Goal: Task Accomplishment & Management: Manage account settings

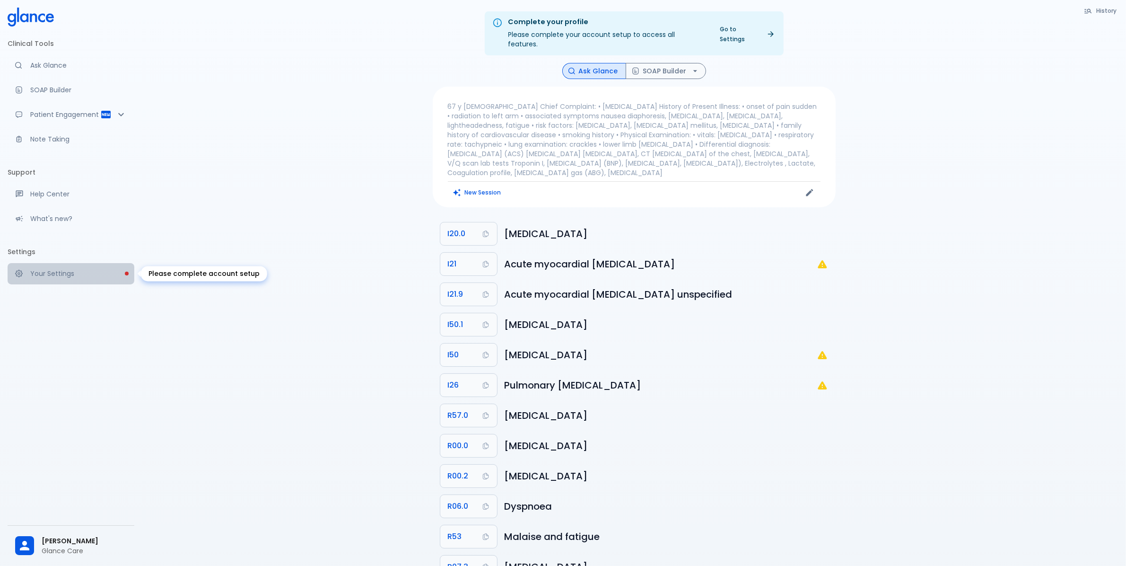
click at [65, 274] on p "Your Settings" at bounding box center [78, 273] width 96 height 9
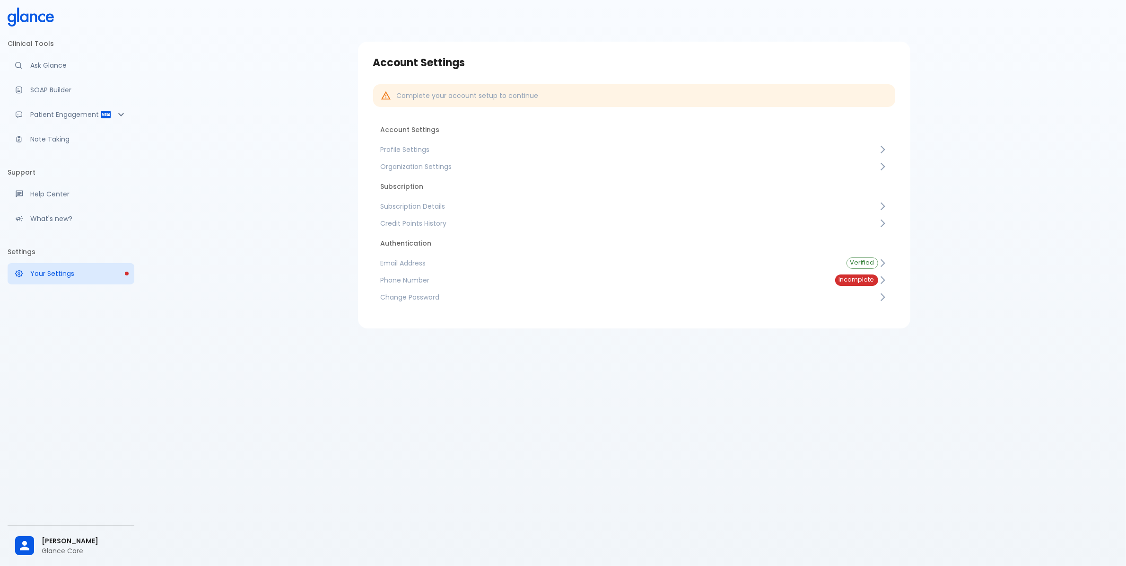
click at [436, 204] on span "Subscription Details" at bounding box center [630, 205] width 498 height 9
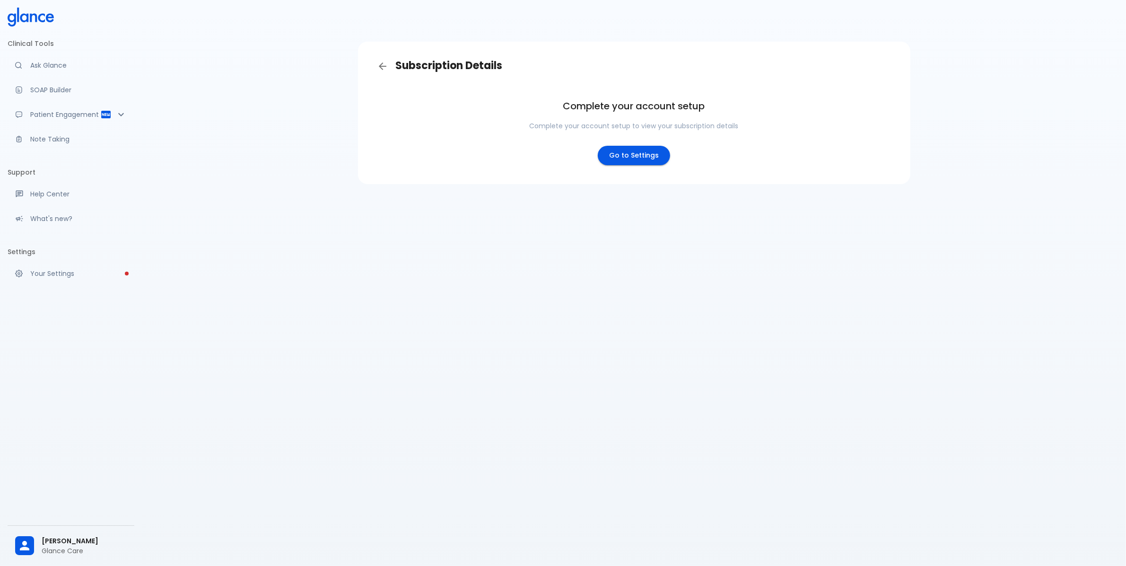
click at [639, 155] on link "Go to Settings" at bounding box center [634, 155] width 72 height 19
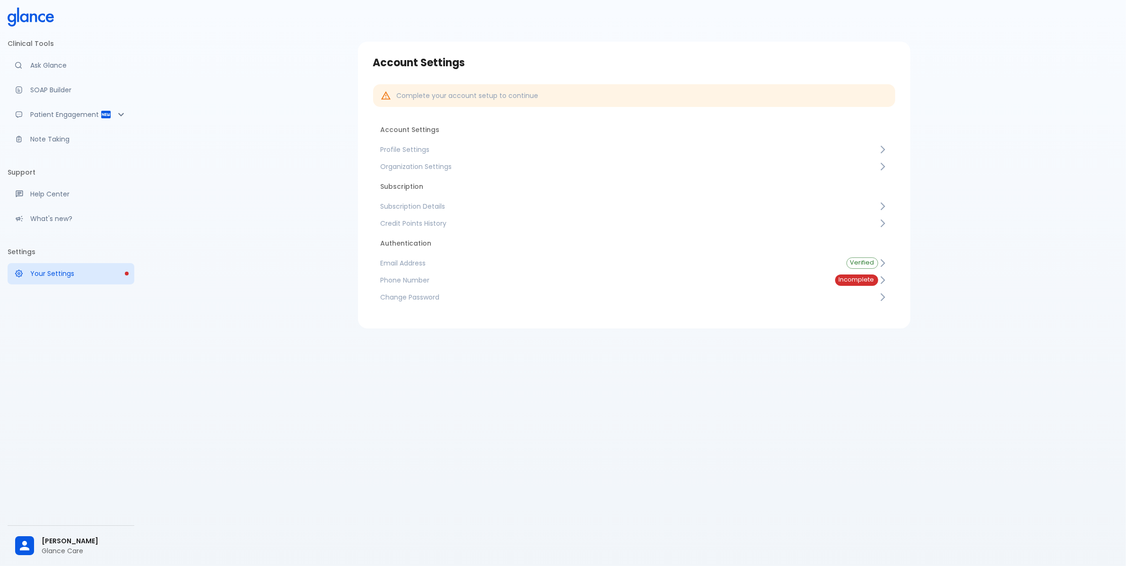
click at [428, 204] on span "Subscription Details" at bounding box center [630, 205] width 498 height 9
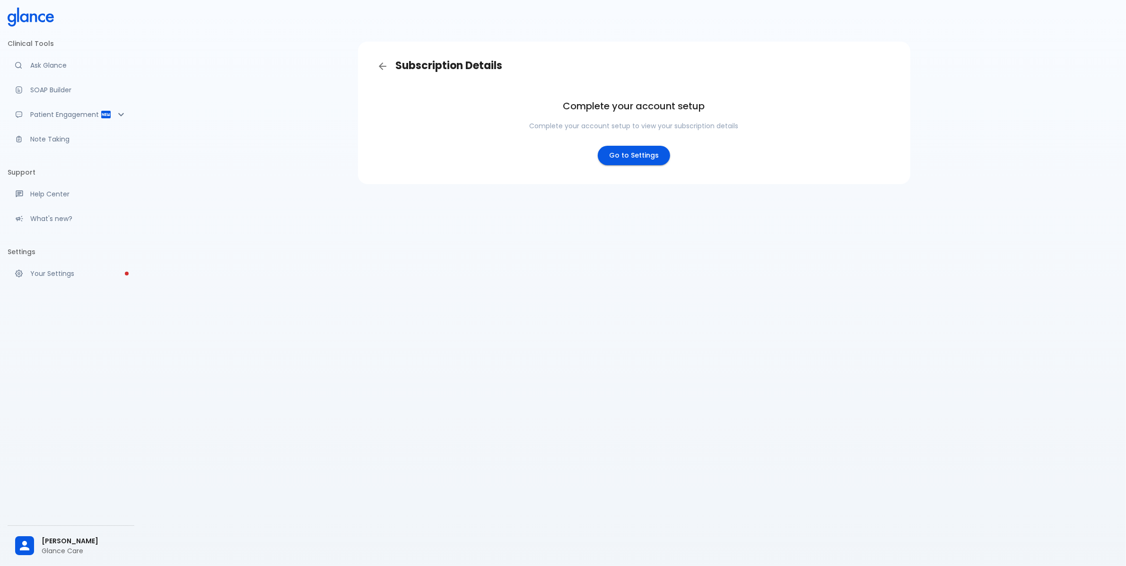
click at [638, 153] on link "Go to Settings" at bounding box center [634, 155] width 72 height 19
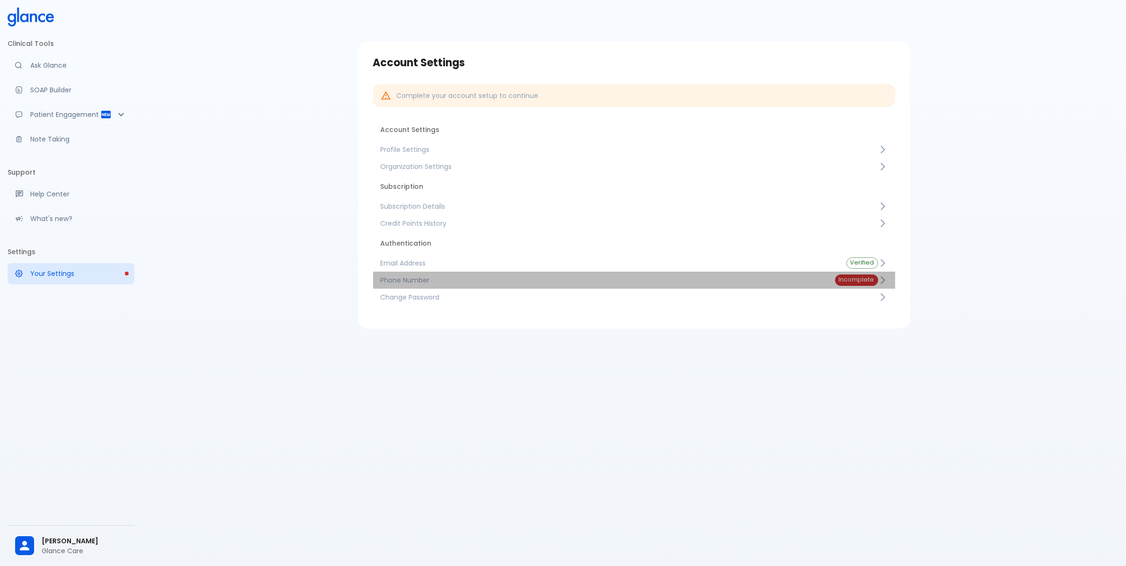
click at [679, 280] on span "Phone Number" at bounding box center [600, 279] width 439 height 9
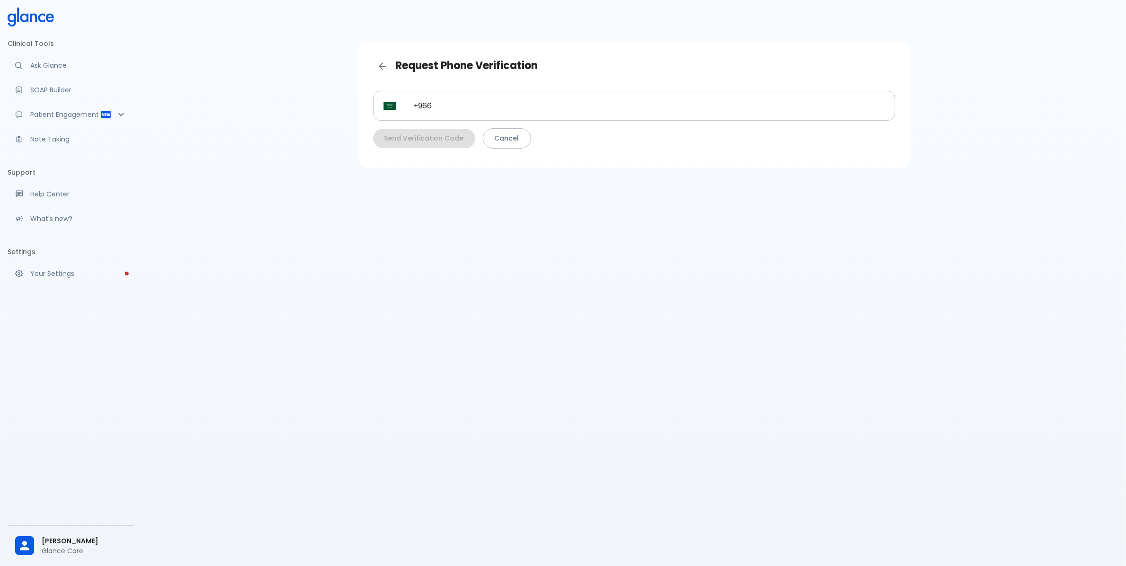
click at [524, 105] on input "+966" at bounding box center [649, 106] width 492 height 30
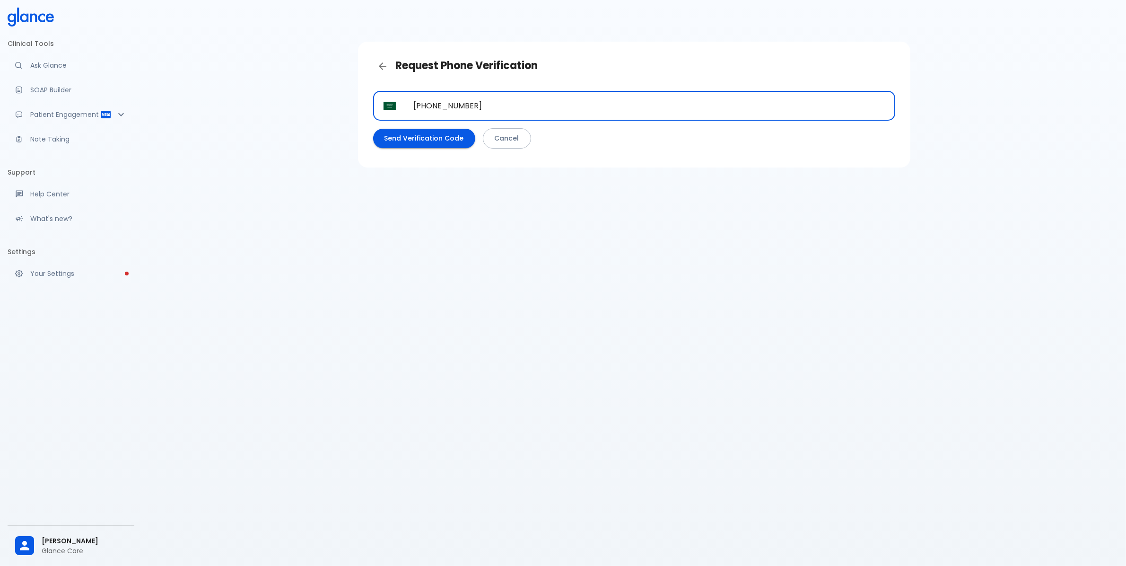
click at [415, 143] on button "Send Verification Code" at bounding box center [424, 138] width 102 height 19
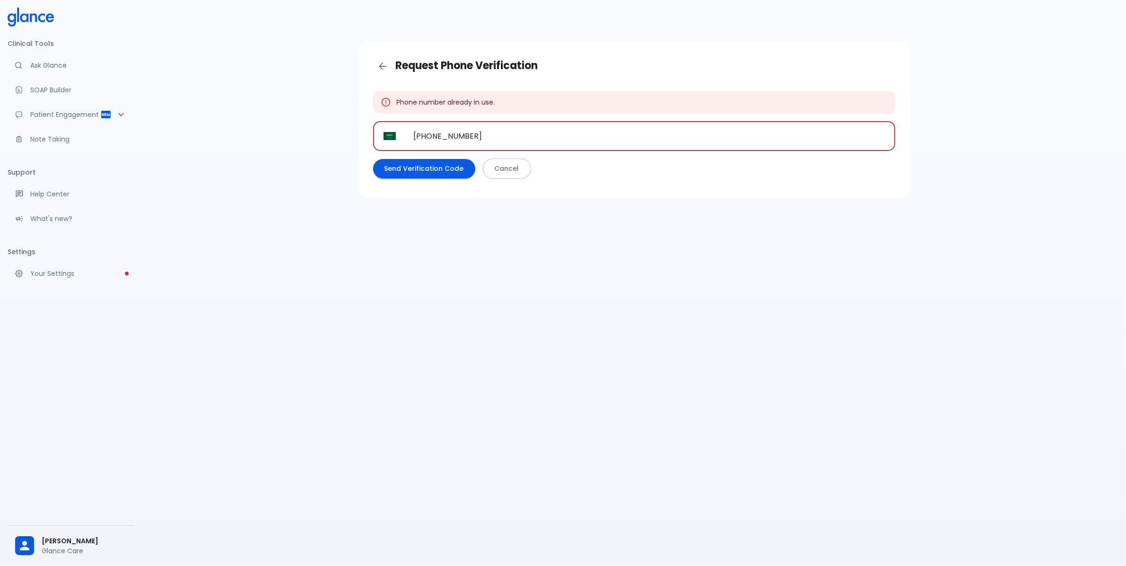
click at [513, 126] on input "[PHONE_NUMBER]" at bounding box center [649, 136] width 492 height 30
drag, startPoint x: 503, startPoint y: 134, endPoint x: 436, endPoint y: 132, distance: 67.2
click at [436, 132] on input "[PHONE_NUMBER]" at bounding box center [649, 136] width 492 height 30
type input "[PHONE_NUMBER]"
click at [443, 170] on button "Send Verification Code" at bounding box center [424, 168] width 102 height 19
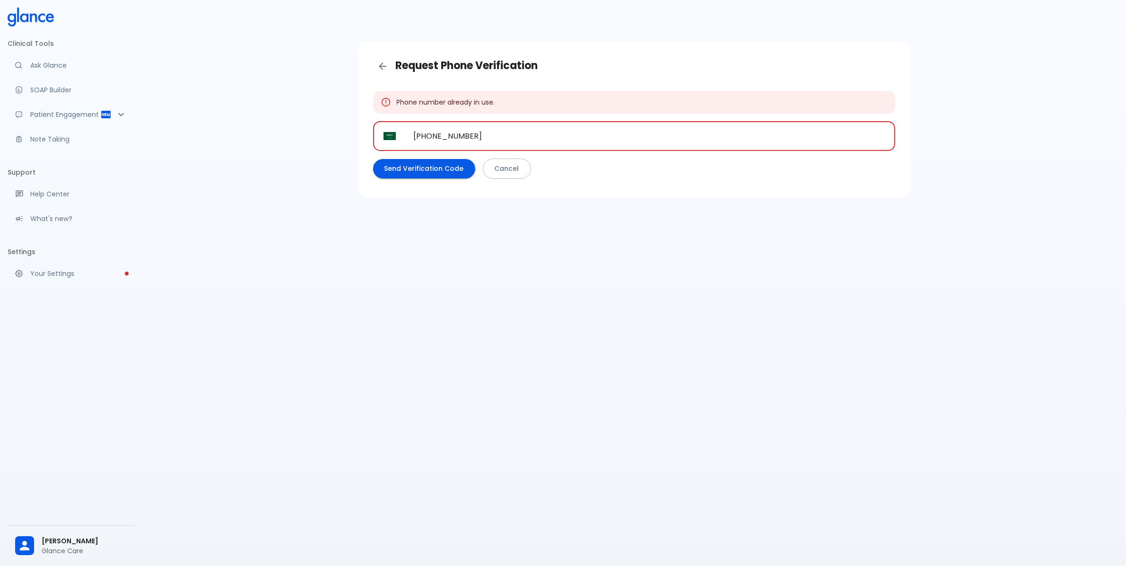
drag, startPoint x: 481, startPoint y: 135, endPoint x: 407, endPoint y: 138, distance: 74.3
click at [407, 138] on input "[PHONE_NUMBER]" at bounding box center [649, 136] width 492 height 30
click at [494, 169] on link "Cancel" at bounding box center [507, 168] width 48 height 20
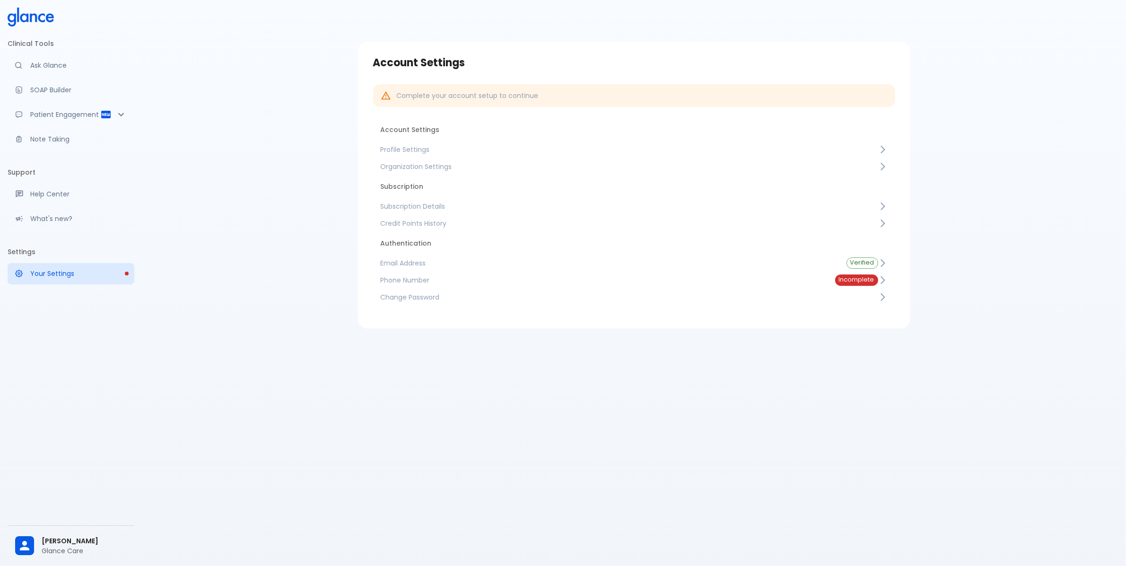
click at [875, 280] on span "Incomplete" at bounding box center [856, 279] width 43 height 7
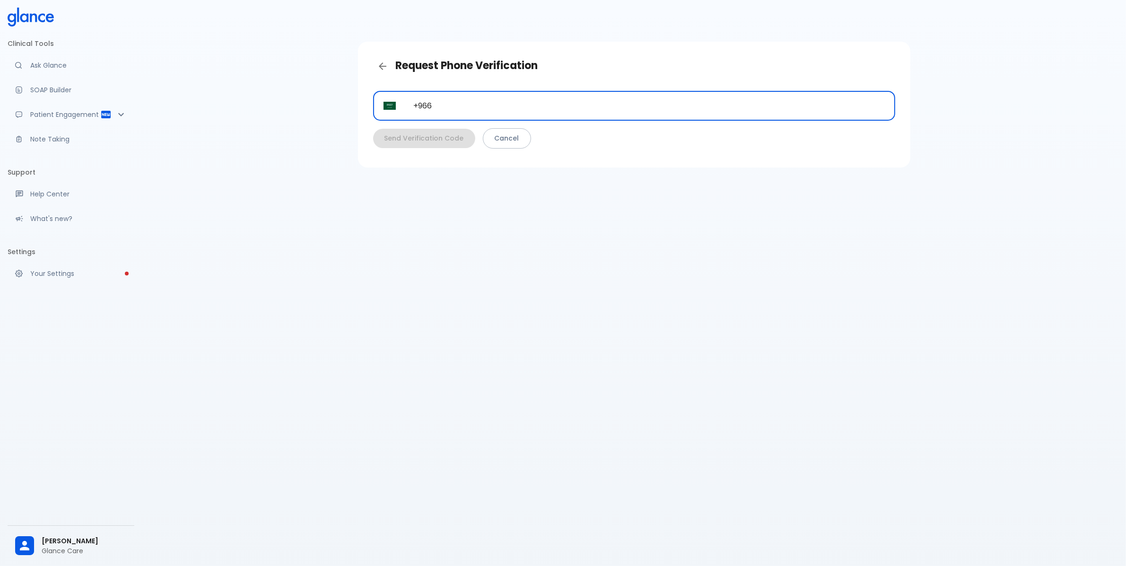
click at [472, 110] on input "+966" at bounding box center [649, 106] width 492 height 30
paste input "tel"
click at [474, 107] on input "+966" at bounding box center [649, 106] width 492 height 30
type input "[PHONE_NUMBER]"
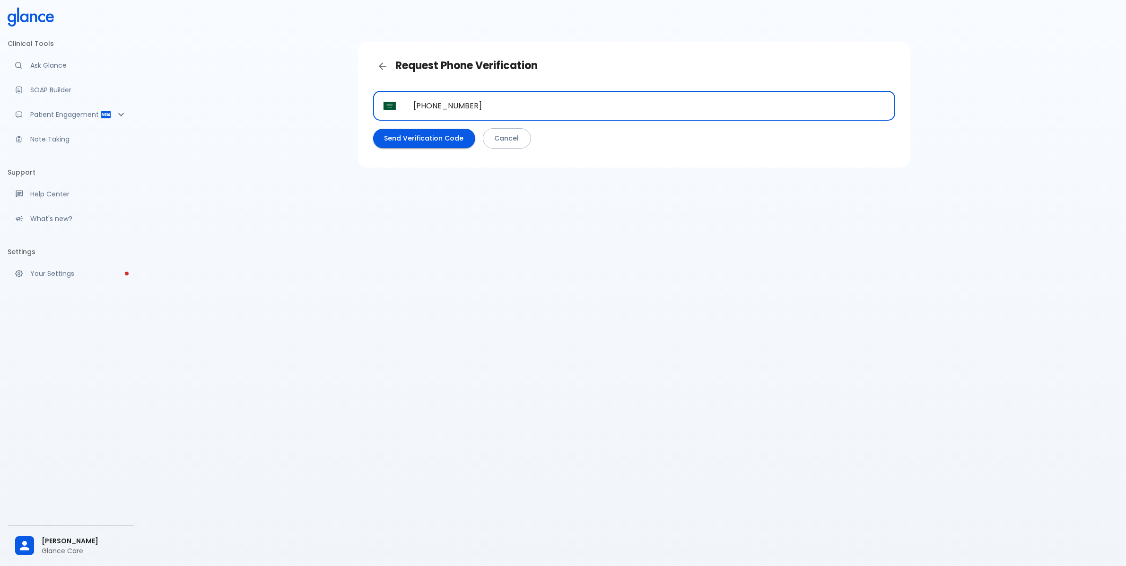
click at [418, 133] on button "Send Verification Code" at bounding box center [424, 138] width 102 height 19
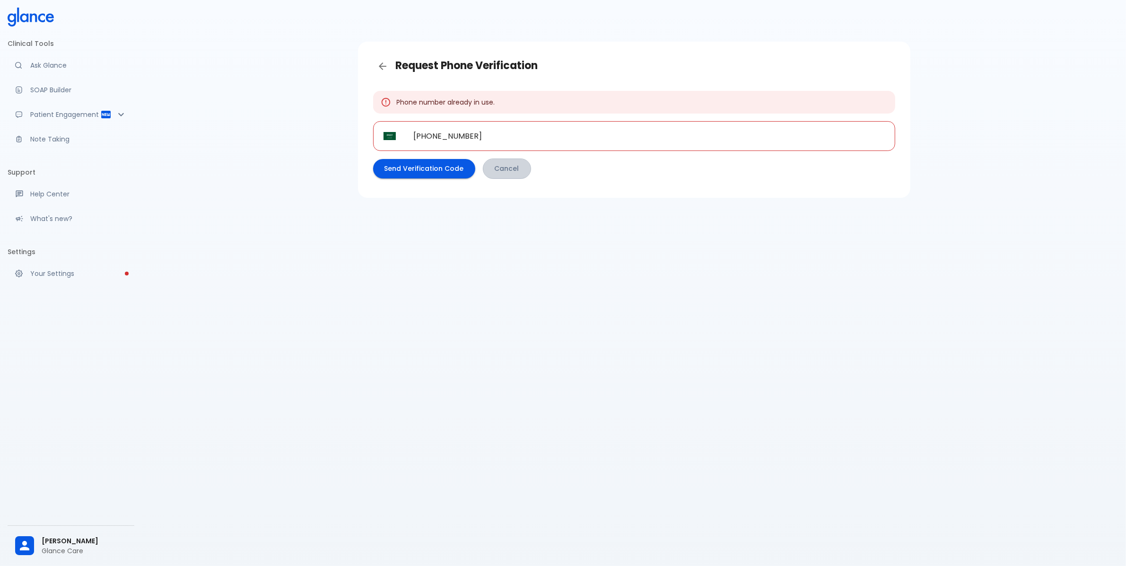
click at [512, 171] on link "Cancel" at bounding box center [507, 168] width 48 height 20
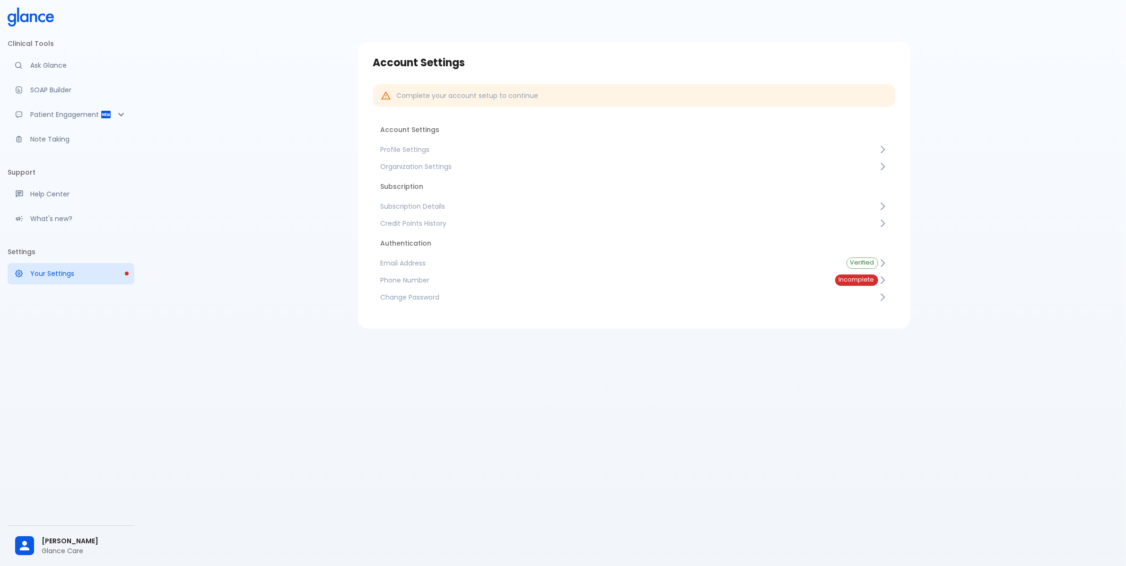
click at [576, 280] on span "Phone Number" at bounding box center [600, 279] width 439 height 9
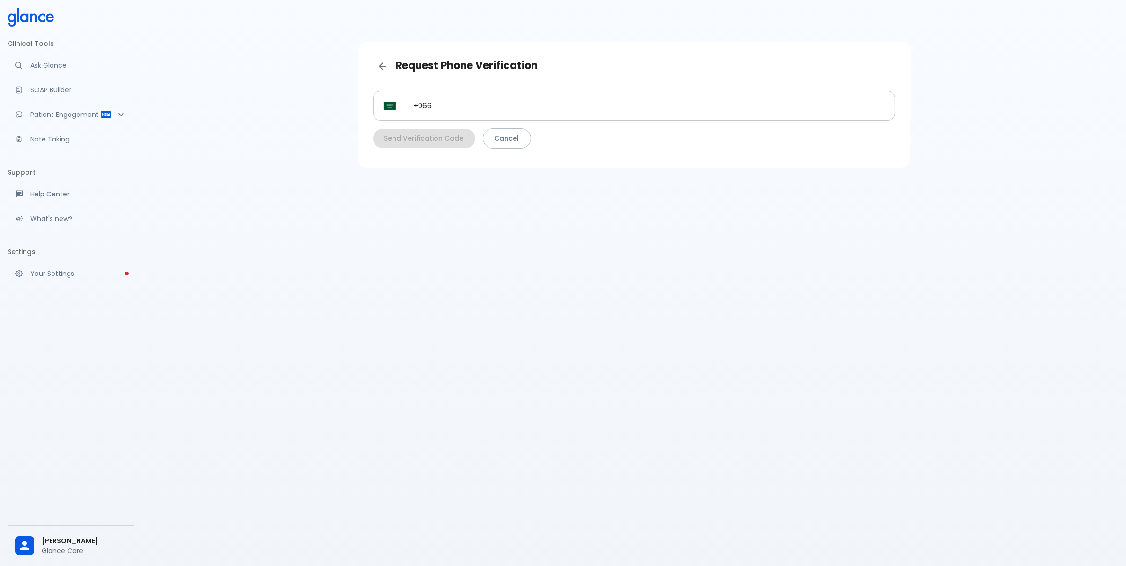
click at [484, 109] on input "+966" at bounding box center [649, 106] width 492 height 30
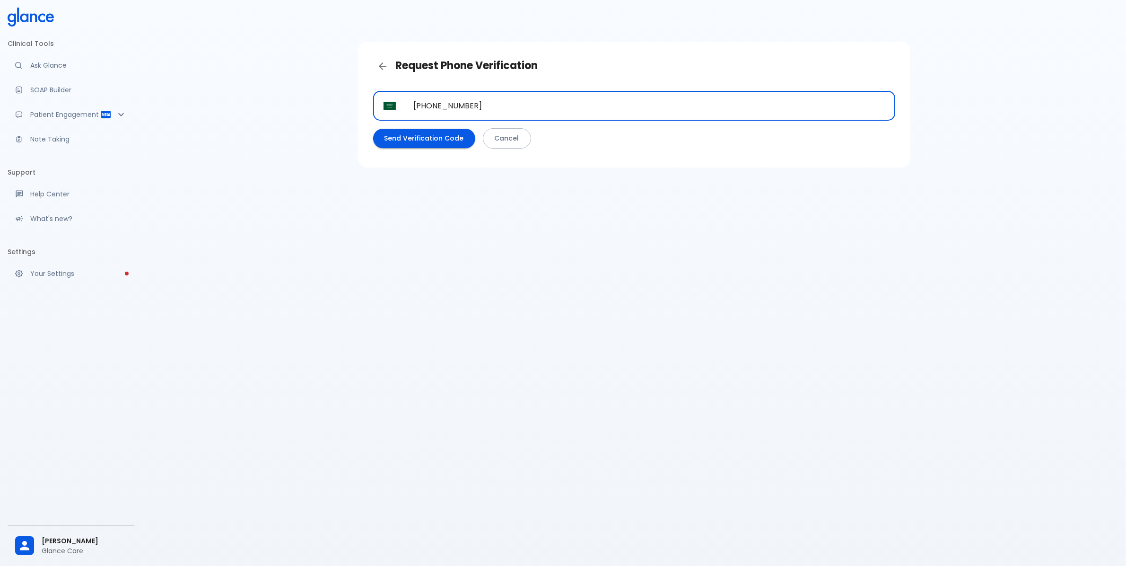
type input "[PHONE_NUMBER]"
click at [405, 147] on button "Send Verification Code" at bounding box center [424, 138] width 102 height 19
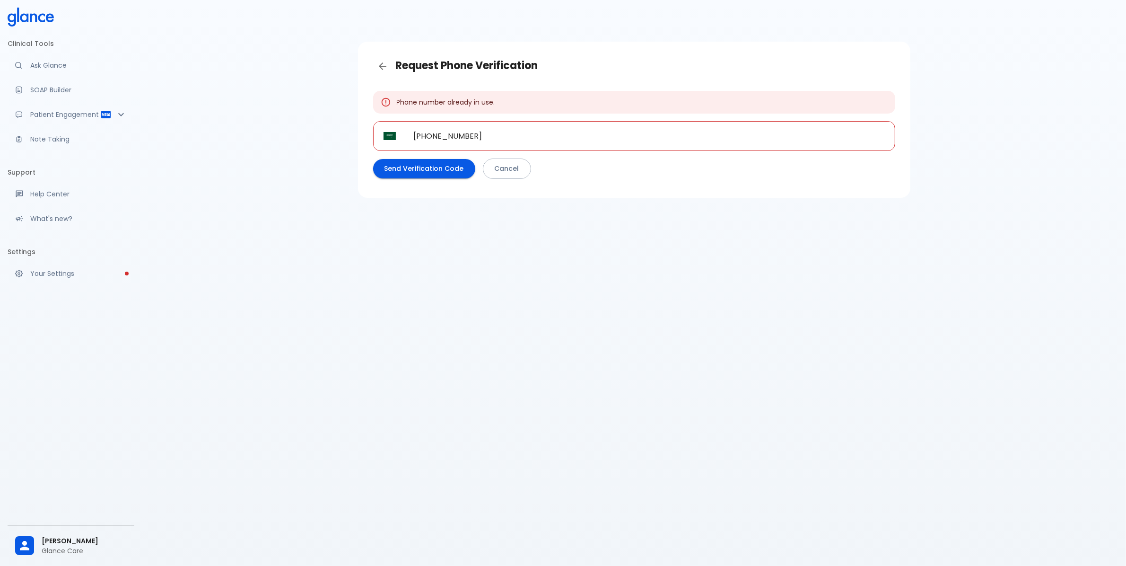
click at [509, 166] on link "Cancel" at bounding box center [507, 168] width 48 height 20
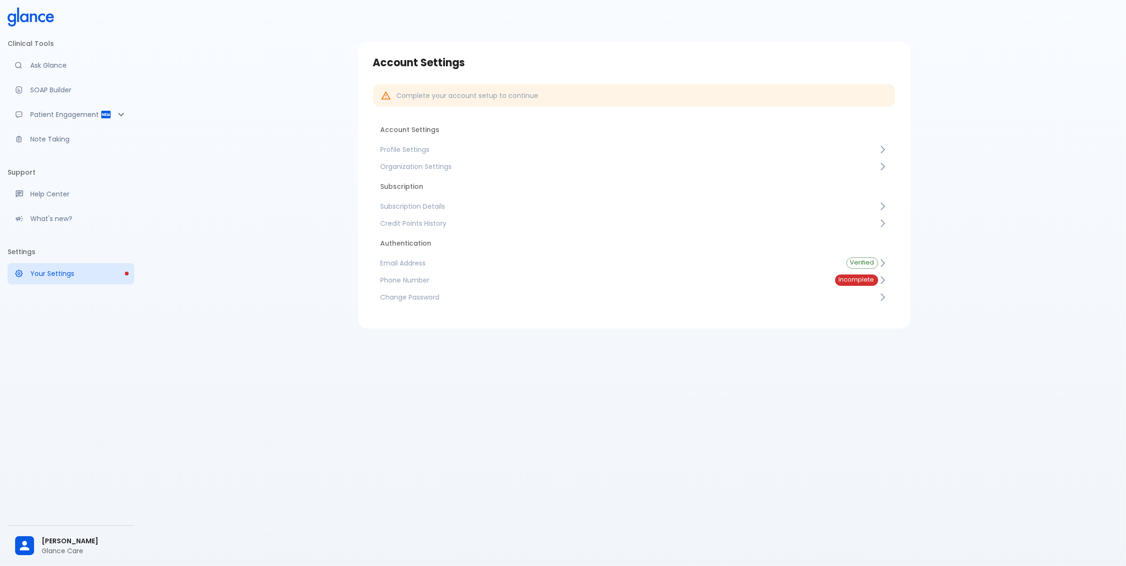
click at [471, 142] on link "Profile Settings" at bounding box center [634, 149] width 522 height 17
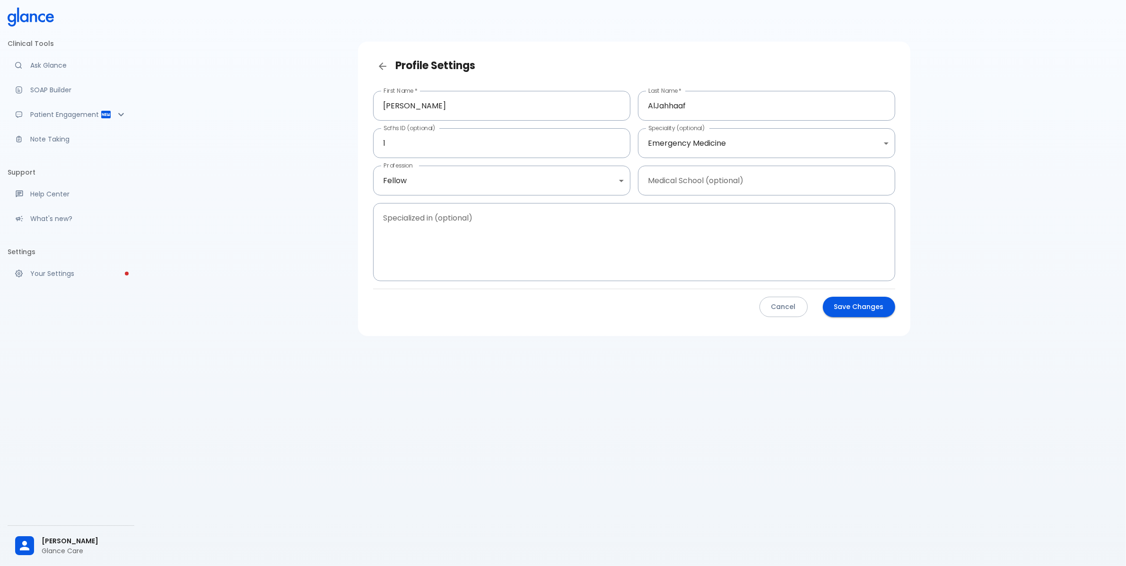
click at [791, 313] on button "Cancel" at bounding box center [784, 307] width 48 height 20
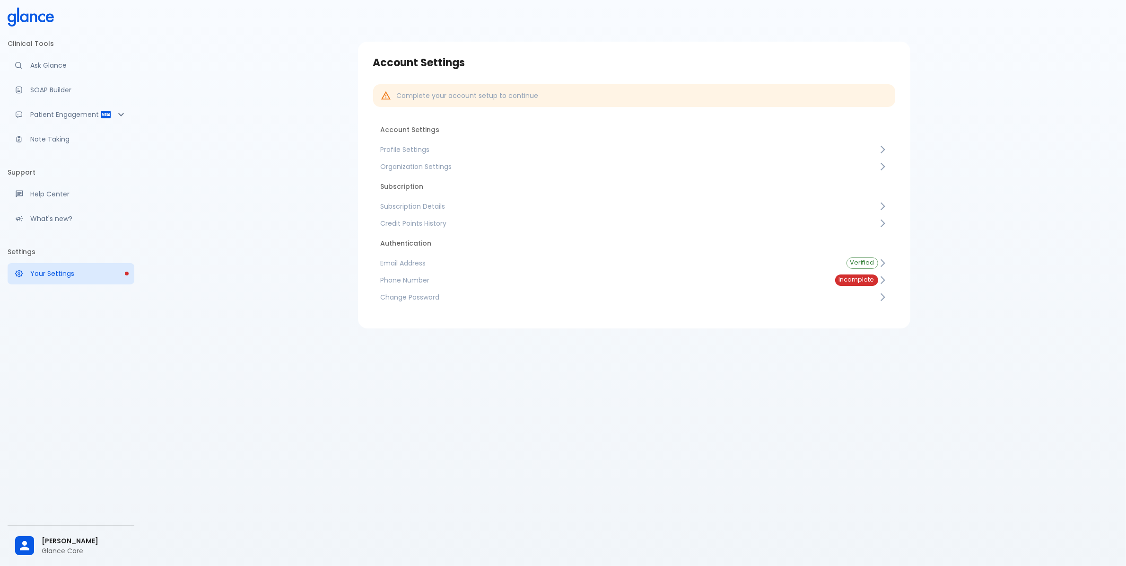
click at [460, 170] on span "Organization Settings" at bounding box center [630, 166] width 498 height 9
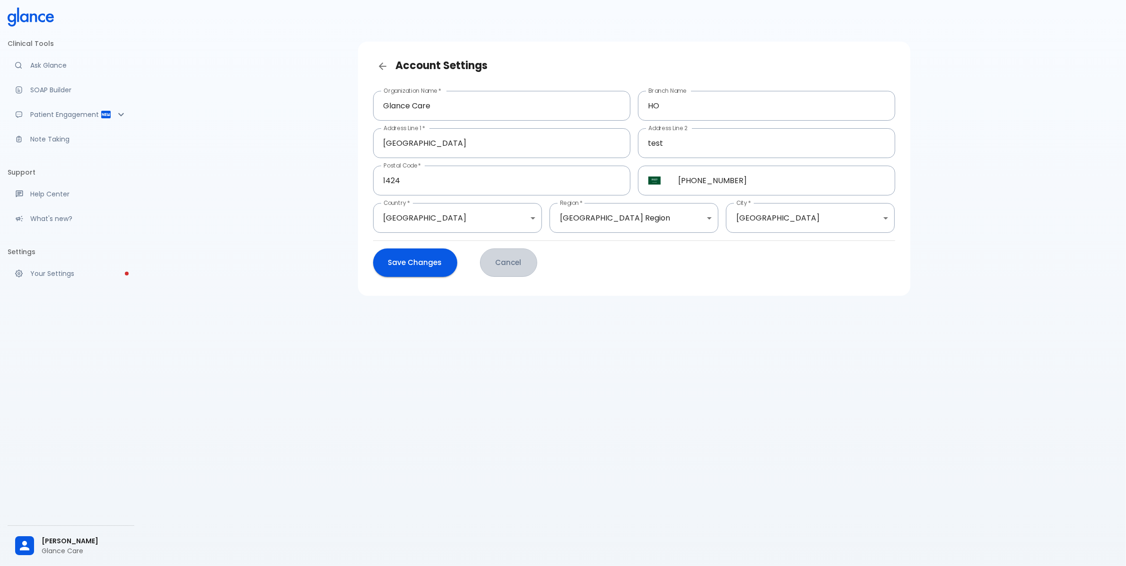
click at [500, 265] on button "Cancel" at bounding box center [508, 262] width 57 height 28
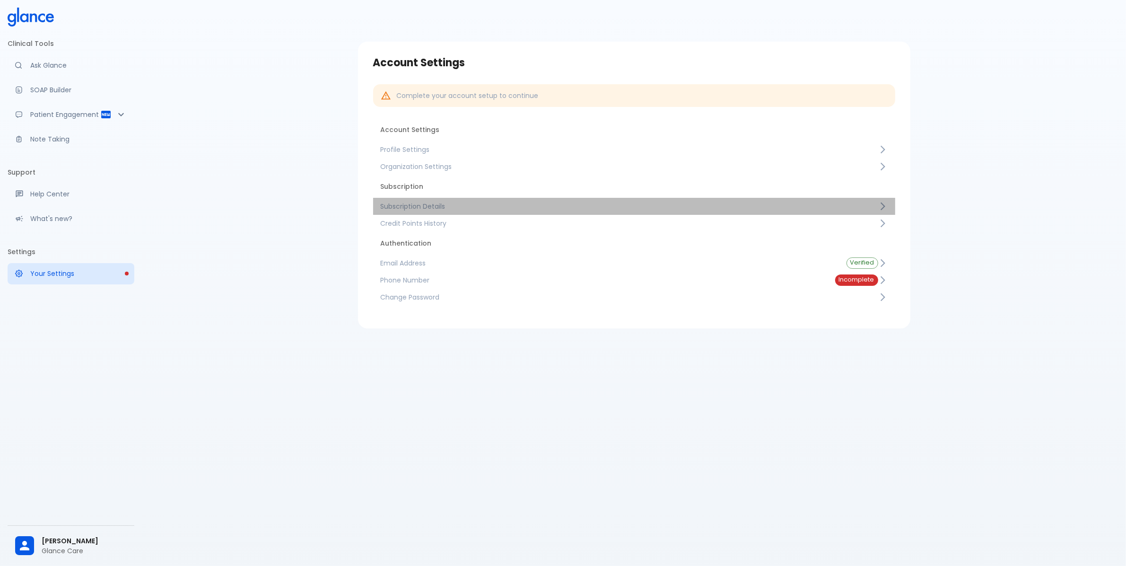
click at [461, 209] on span "Subscription Details" at bounding box center [630, 205] width 498 height 9
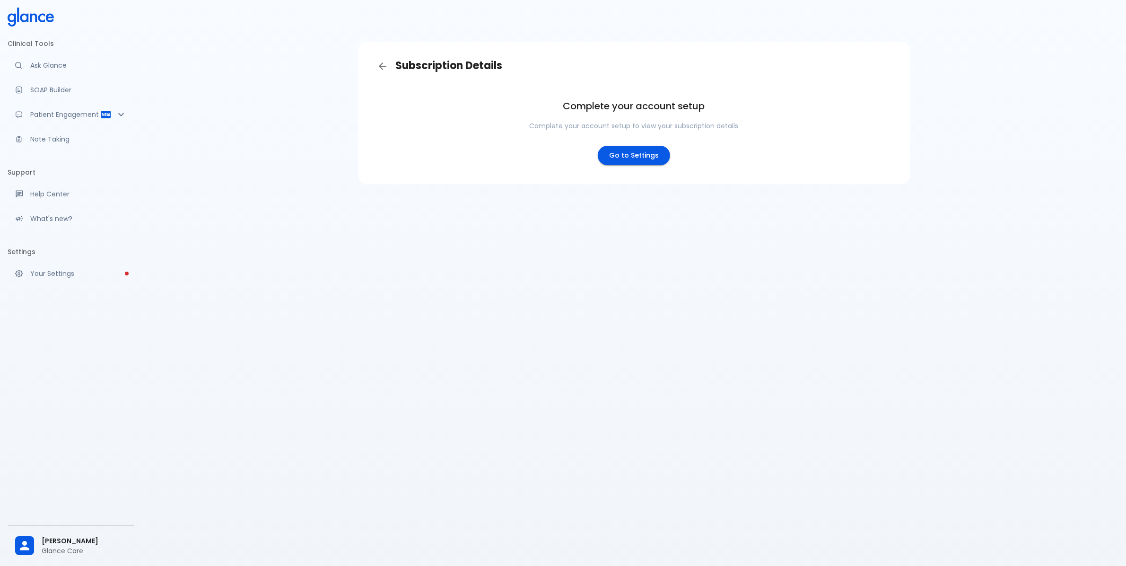
click at [576, 128] on p "Complete your account setup to view your subscription details" at bounding box center [634, 125] width 209 height 9
click at [585, 109] on h6 "Complete your account setup" at bounding box center [634, 105] width 209 height 15
click at [585, 108] on h6 "Complete your account setup" at bounding box center [634, 105] width 209 height 15
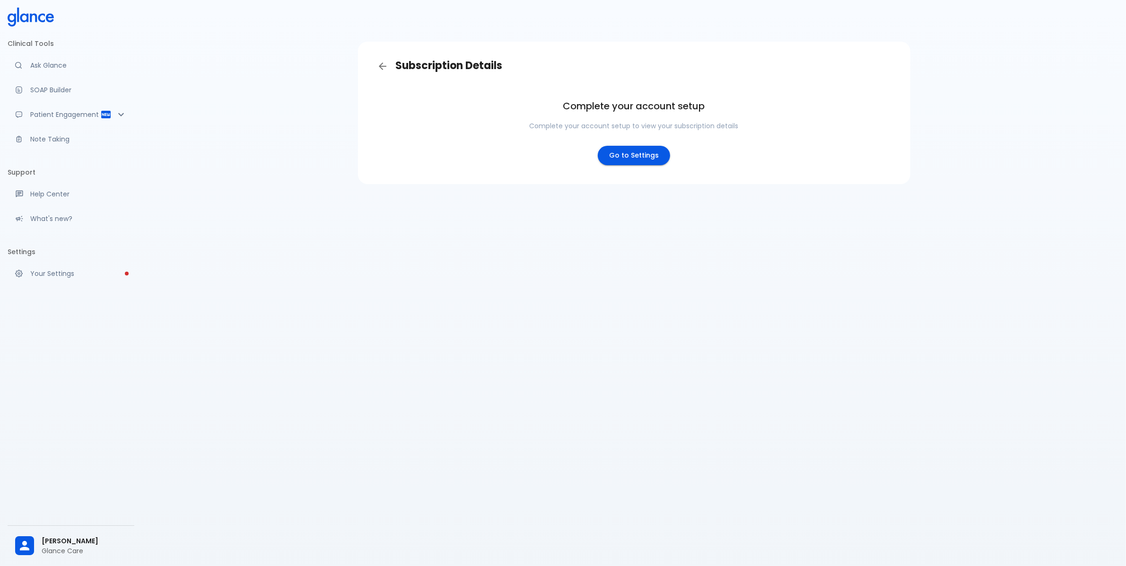
click at [668, 122] on p "Complete your account setup to view your subscription details" at bounding box center [634, 125] width 209 height 9
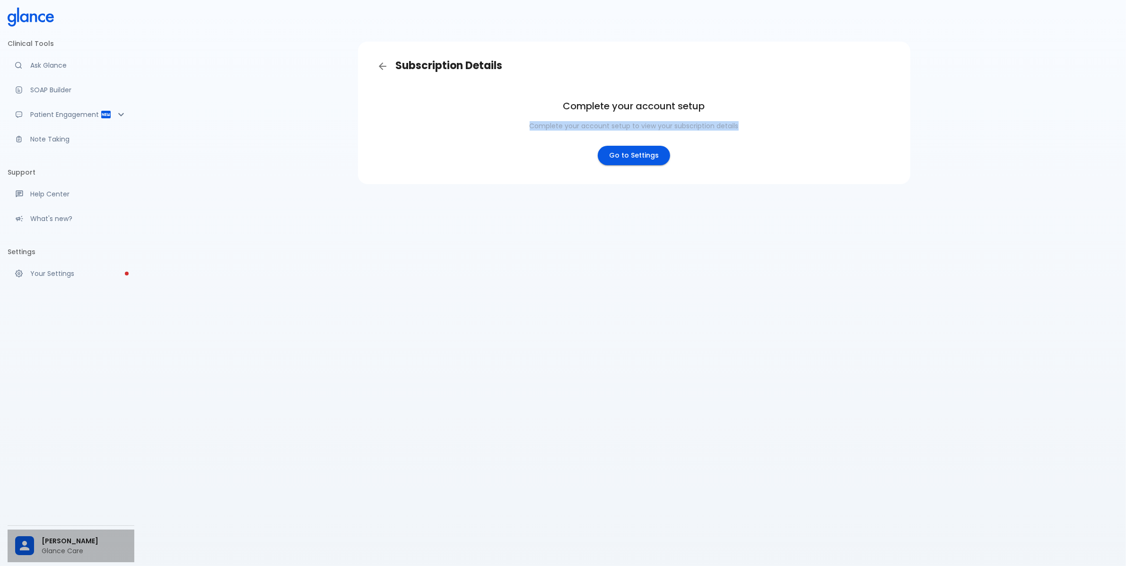
click at [74, 537] on span "[PERSON_NAME]" at bounding box center [84, 541] width 85 height 10
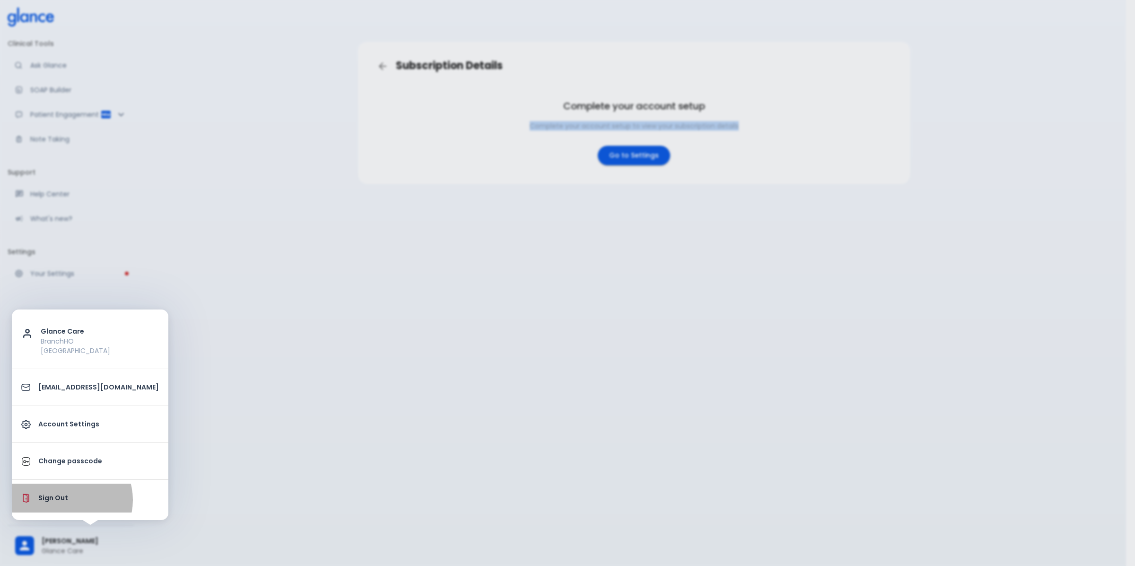
click at [67, 500] on p "Sign Out" at bounding box center [98, 498] width 121 height 10
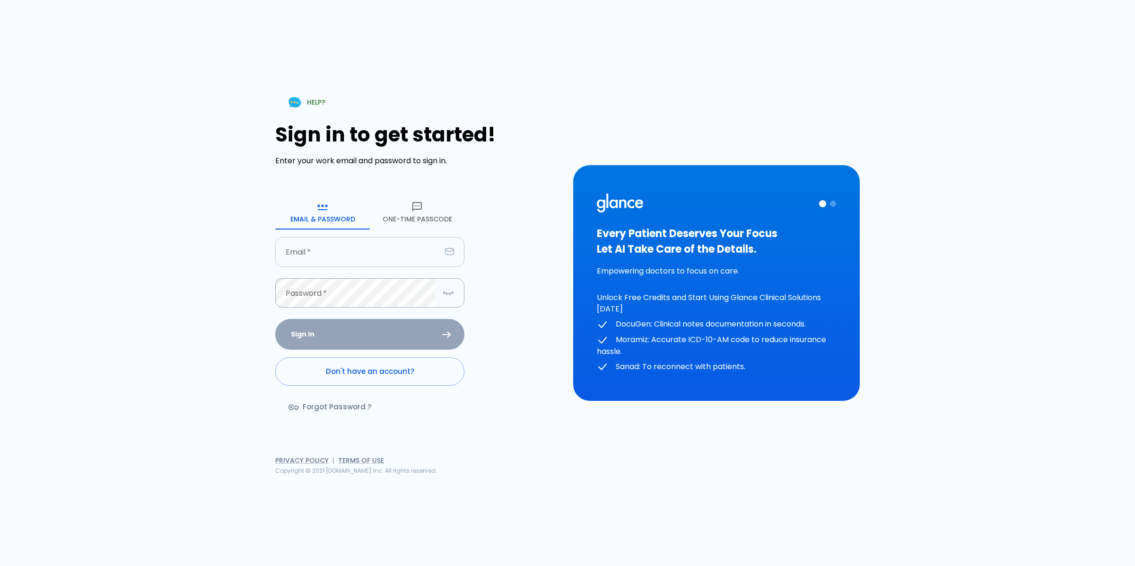
click at [330, 237] on input "Email   *" at bounding box center [358, 252] width 166 height 30
click at [411, 214] on button "One-Time Passcode" at bounding box center [417, 212] width 95 height 34
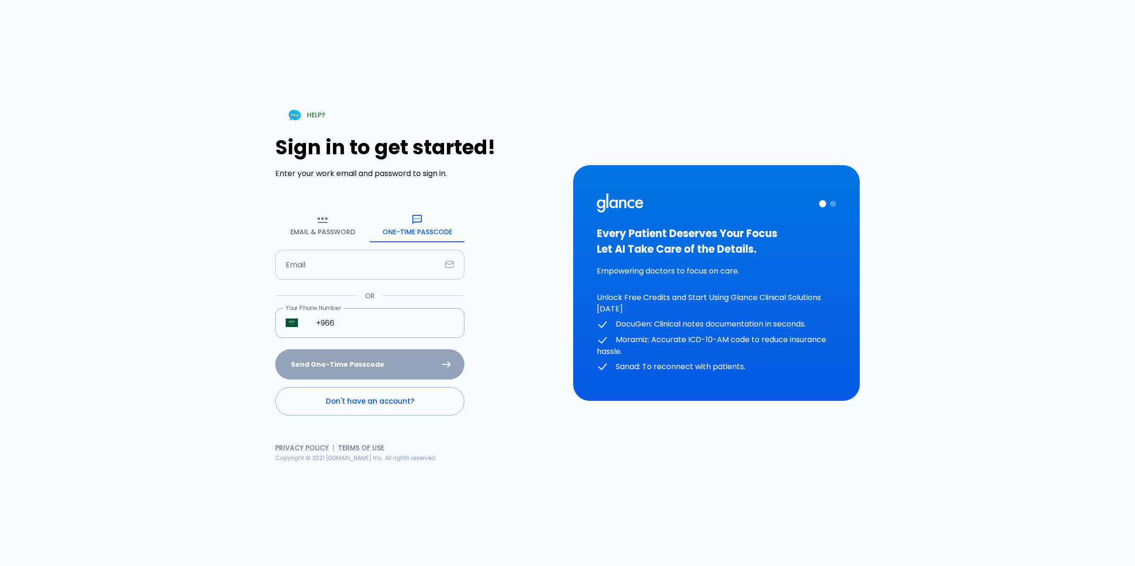
click at [368, 262] on input "Email" at bounding box center [358, 265] width 166 height 30
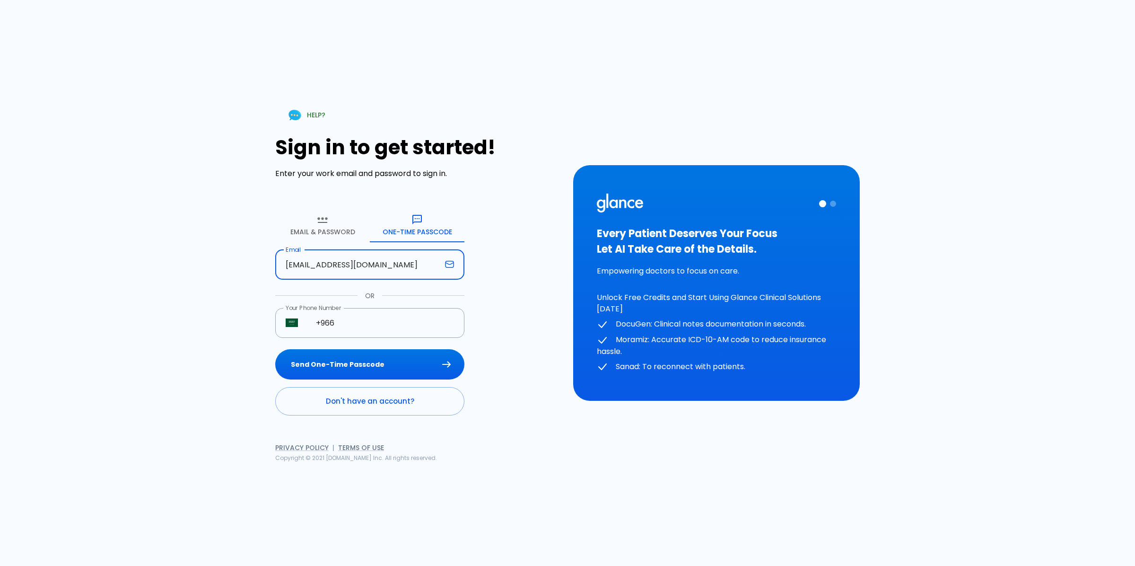
type input "[EMAIL_ADDRESS][DOMAIN_NAME]"
click at [275, 349] on button "Send One-Time Passcode" at bounding box center [369, 364] width 189 height 31
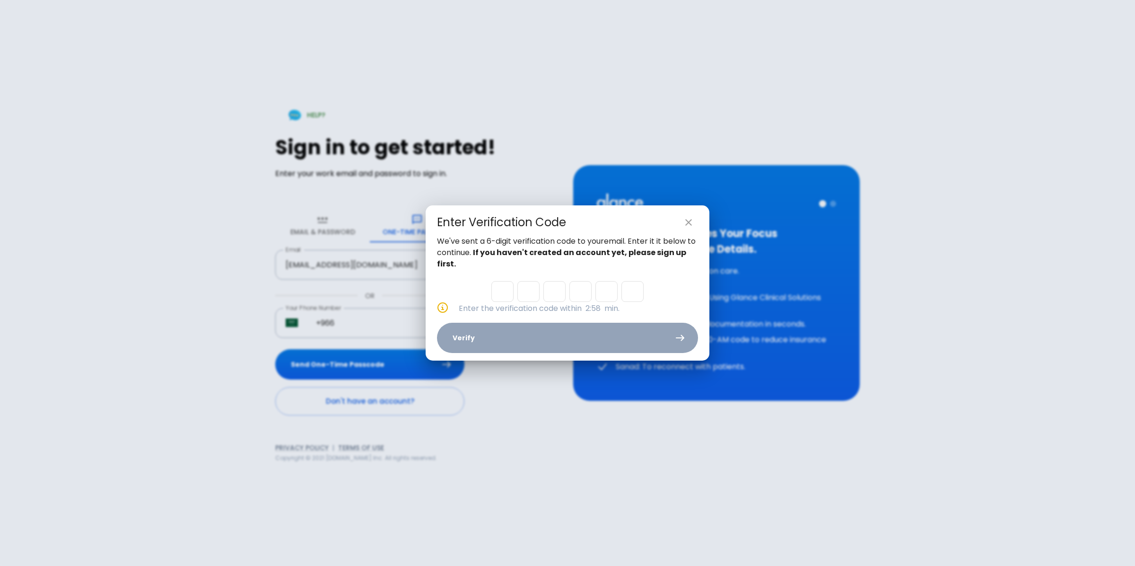
click at [507, 289] on input "Please enter OTP character 1" at bounding box center [502, 291] width 22 height 21
click at [507, 298] on input "Please enter OTP character 1" at bounding box center [502, 291] width 22 height 21
paste input "3"
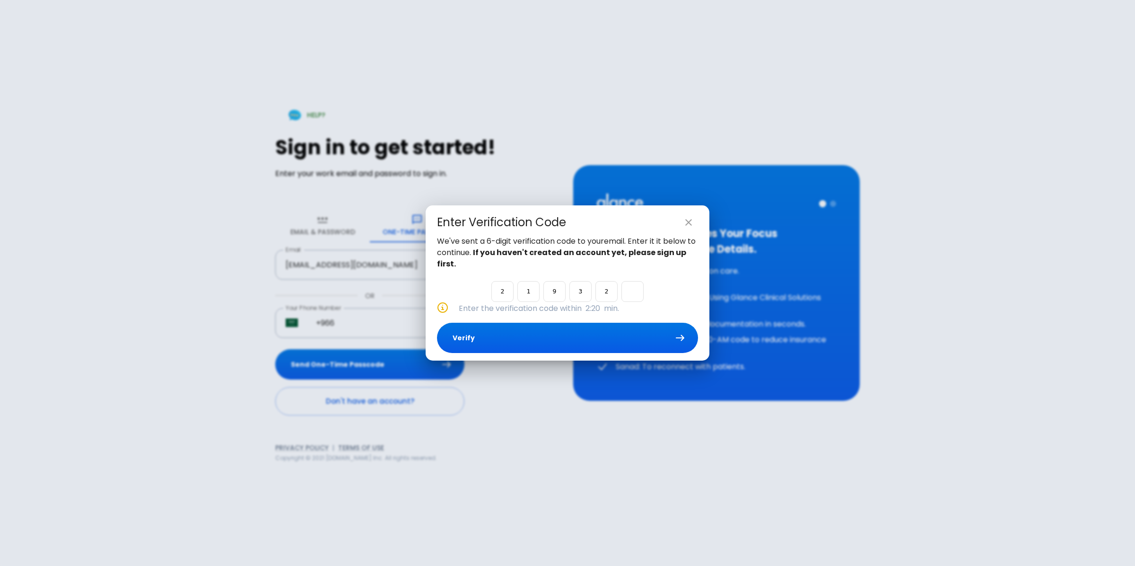
type input "2"
type input "1"
type input "9"
type input "3"
type input "2"
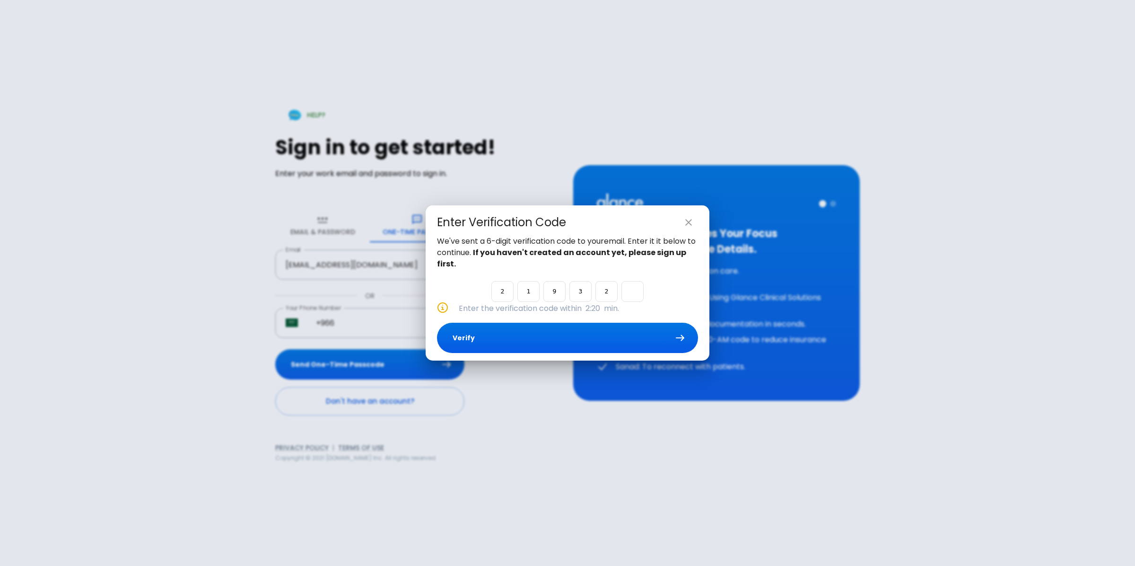
type input "3"
click at [552, 330] on button "Verify" at bounding box center [567, 338] width 261 height 31
